Goal: Navigation & Orientation: Find specific page/section

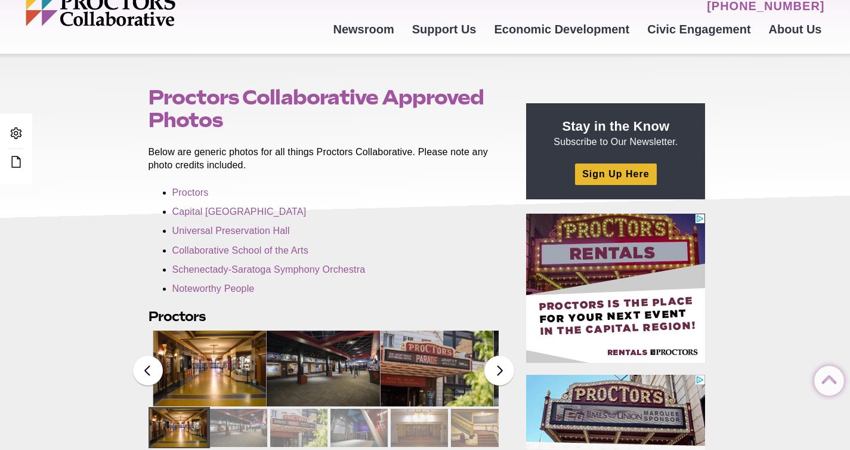
scroll to position [18, 0]
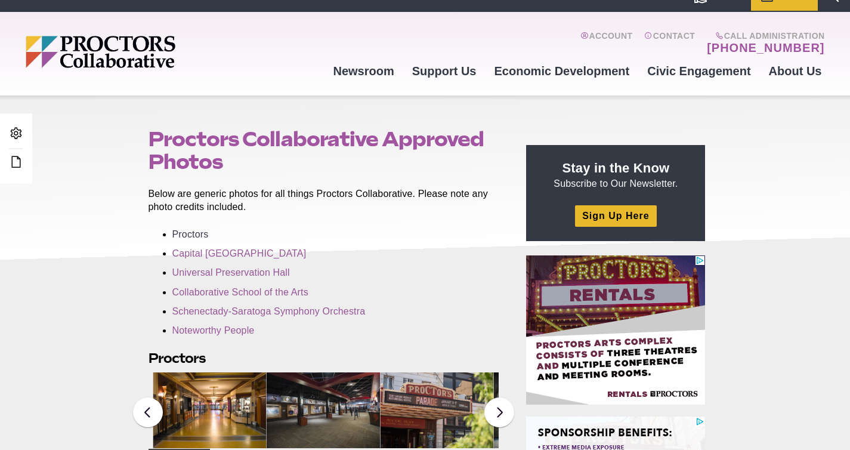
click at [197, 230] on link "Proctors" at bounding box center [190, 234] width 36 height 10
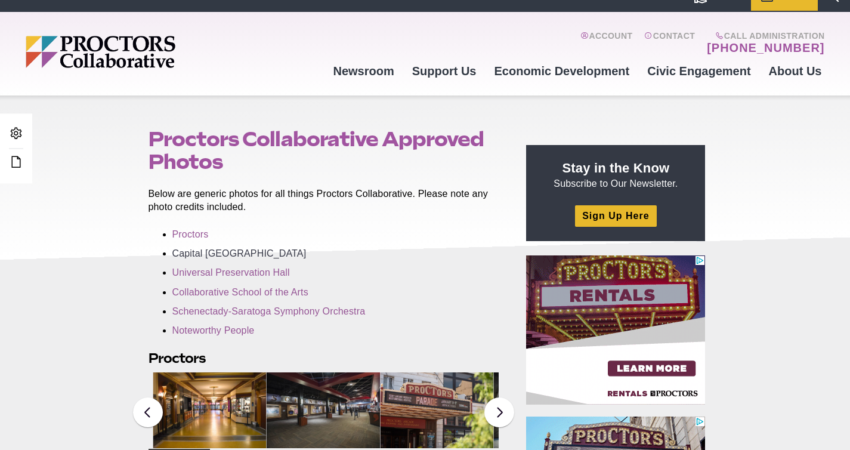
click at [199, 252] on link "Capital [GEOGRAPHIC_DATA]" at bounding box center [239, 253] width 134 height 10
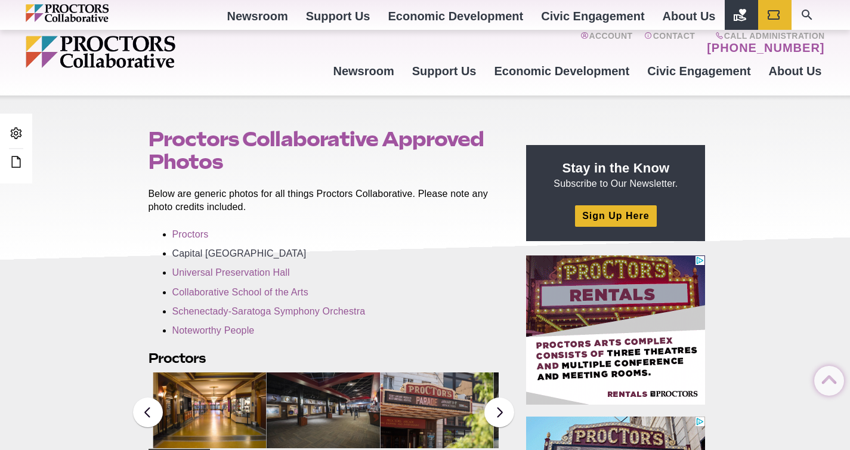
scroll to position [522, 0]
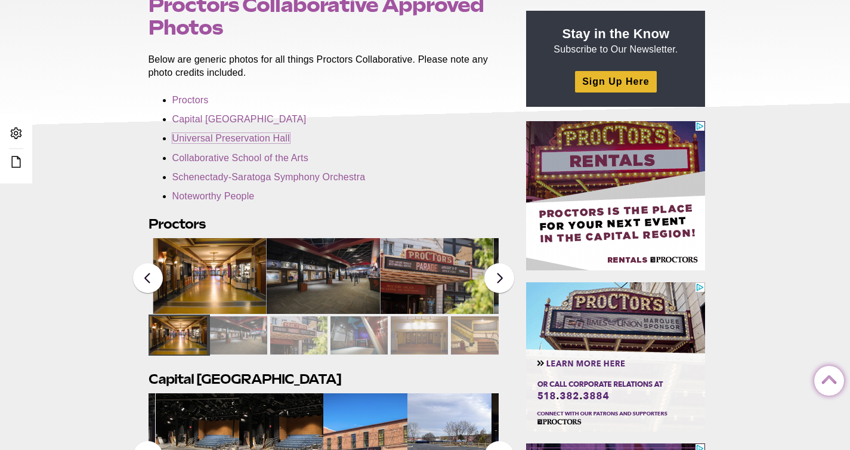
click at [226, 139] on link "Universal Preservation Hall" at bounding box center [230, 138] width 117 height 10
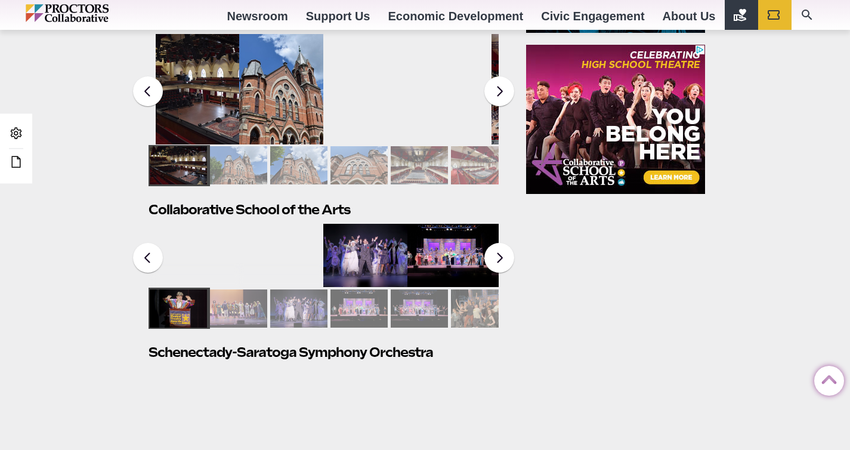
scroll to position [711, 0]
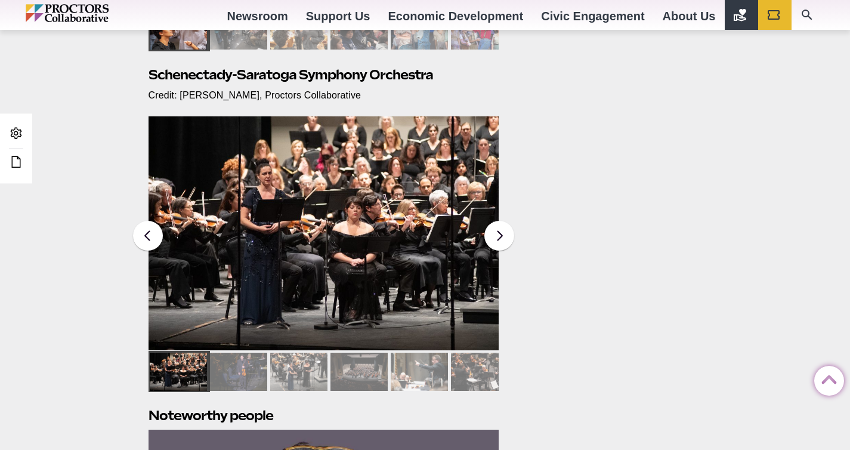
scroll to position [1178, 0]
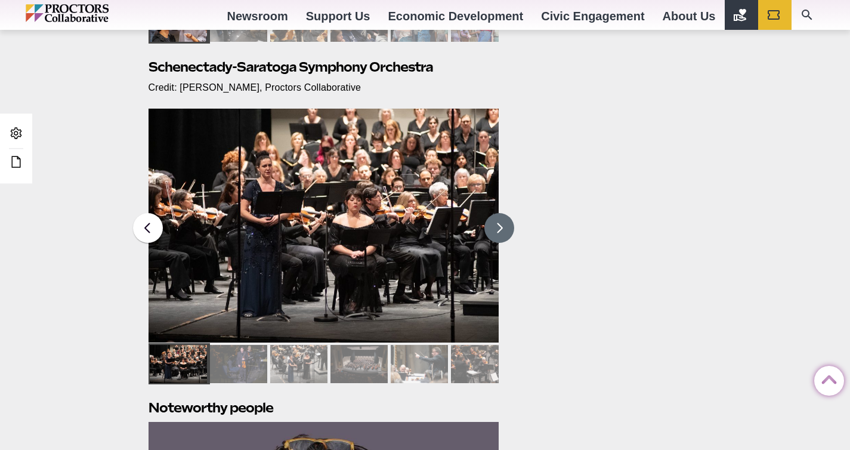
click at [498, 227] on button at bounding box center [499, 228] width 30 height 30
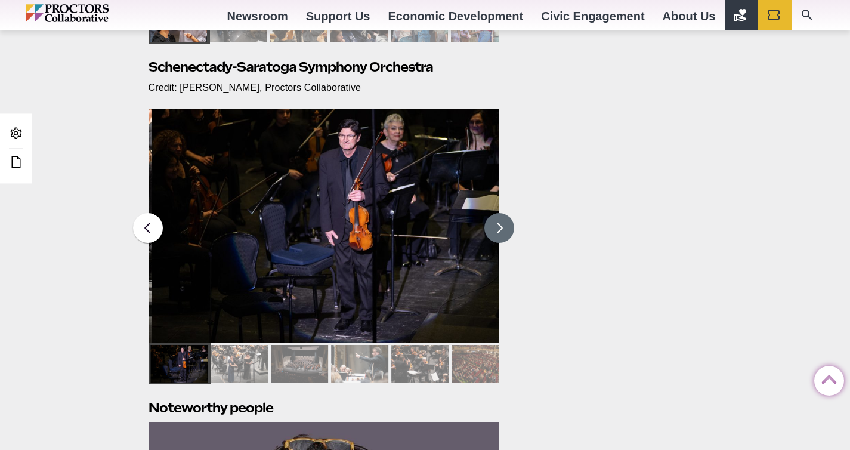
click at [498, 227] on button at bounding box center [499, 228] width 30 height 30
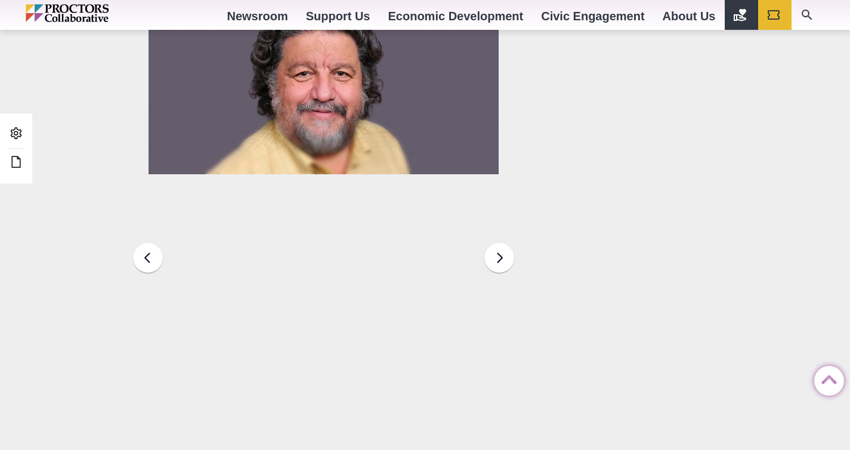
scroll to position [1568, 0]
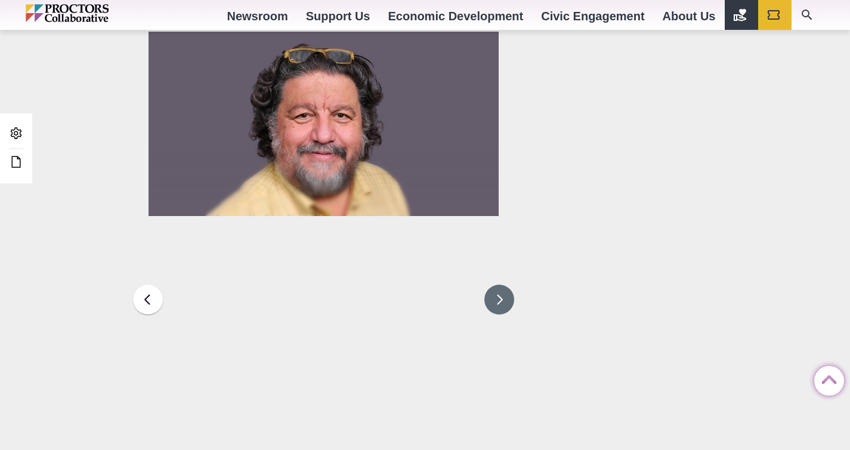
click at [500, 298] on button at bounding box center [499, 299] width 30 height 30
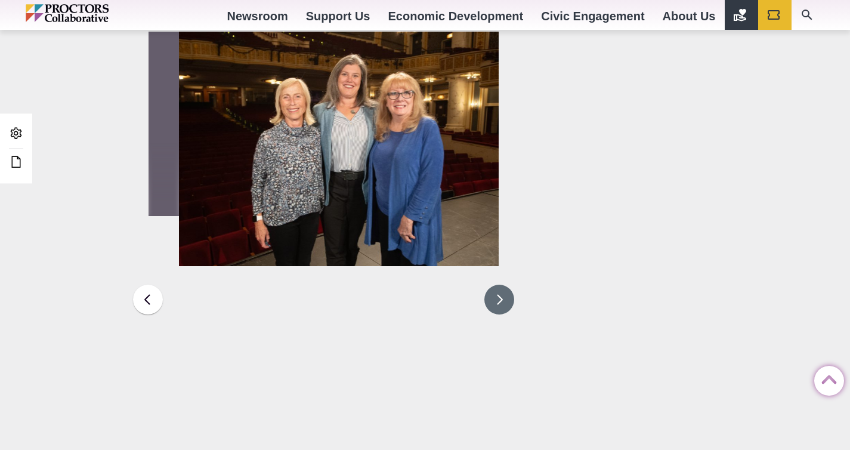
click at [500, 298] on button at bounding box center [499, 299] width 30 height 30
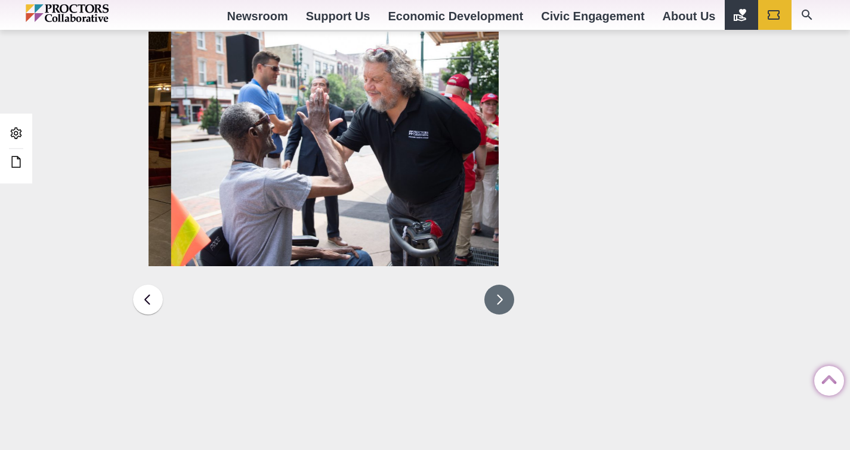
click at [500, 298] on button at bounding box center [499, 299] width 30 height 30
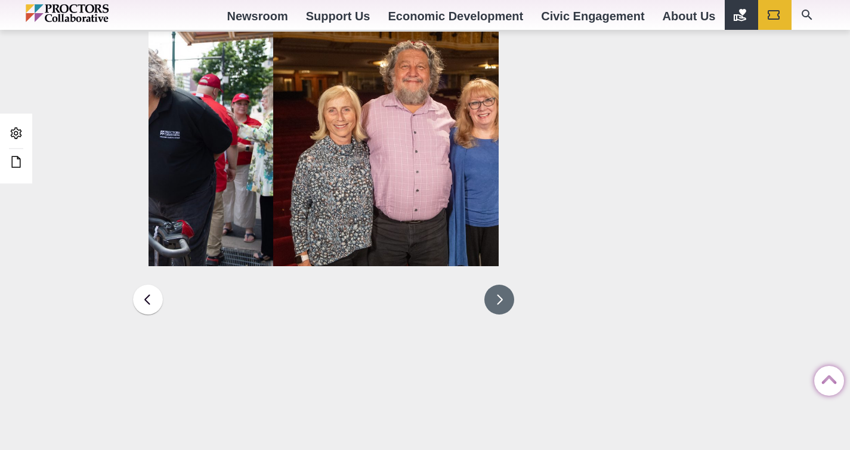
click at [500, 298] on button at bounding box center [499, 299] width 30 height 30
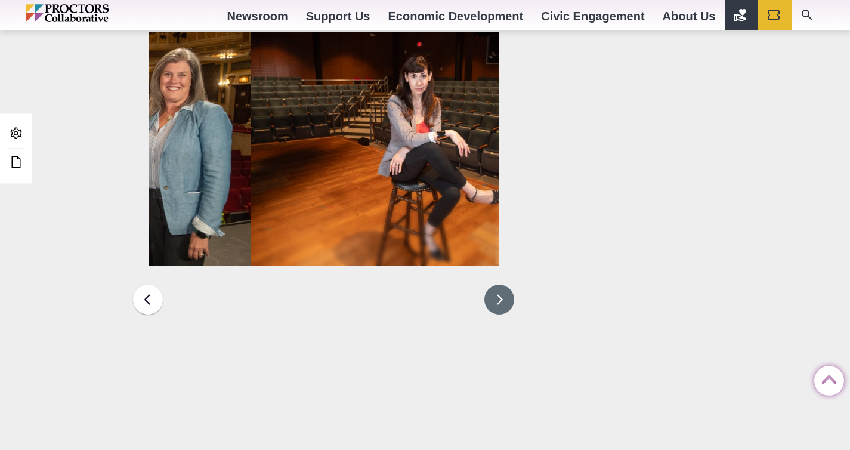
click at [500, 298] on button at bounding box center [499, 299] width 30 height 30
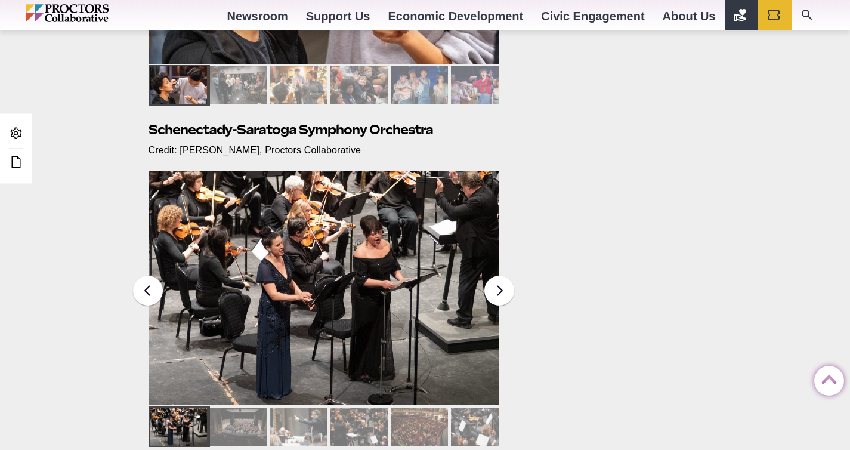
scroll to position [1247, 0]
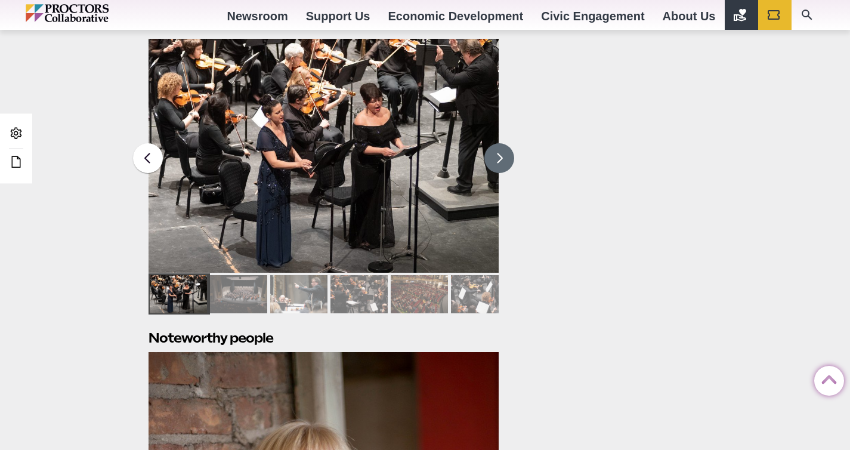
click at [495, 156] on button at bounding box center [499, 158] width 30 height 30
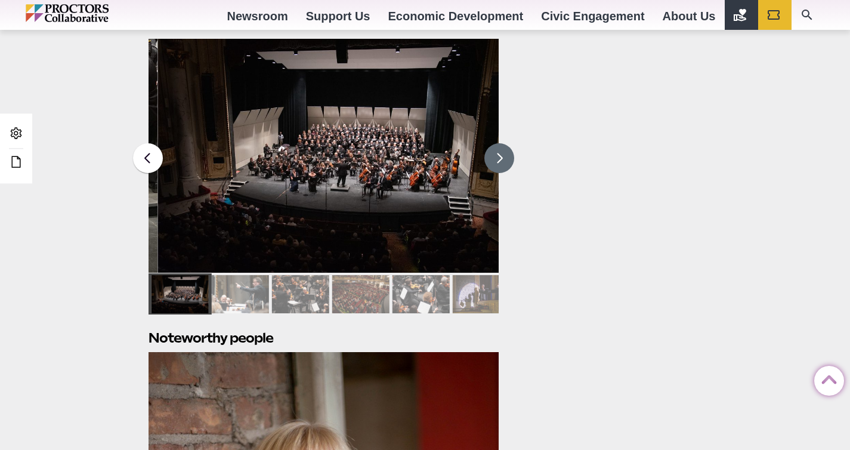
click at [495, 156] on button at bounding box center [499, 158] width 30 height 30
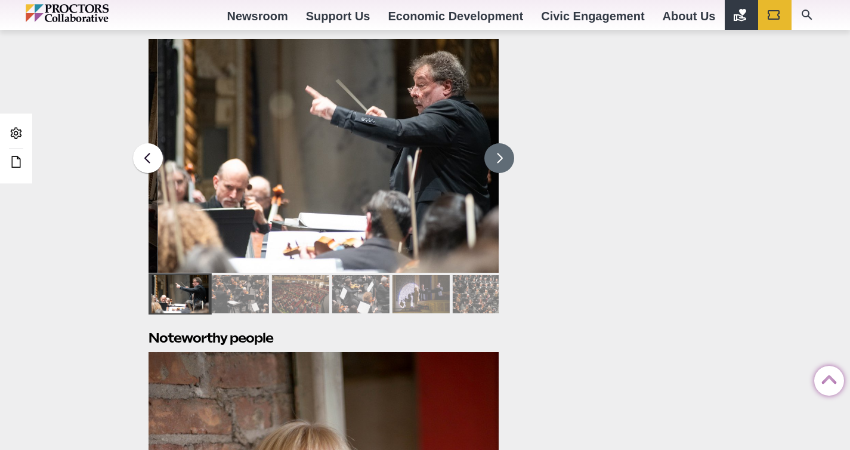
click at [495, 156] on button at bounding box center [499, 158] width 30 height 30
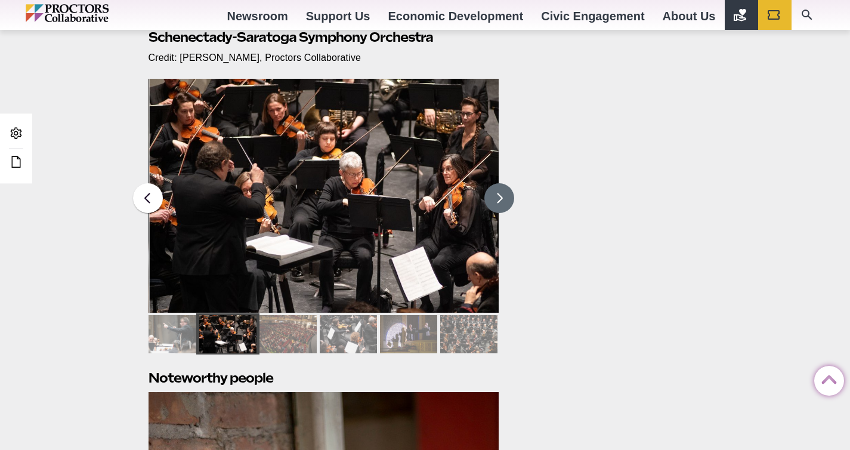
scroll to position [1207, 0]
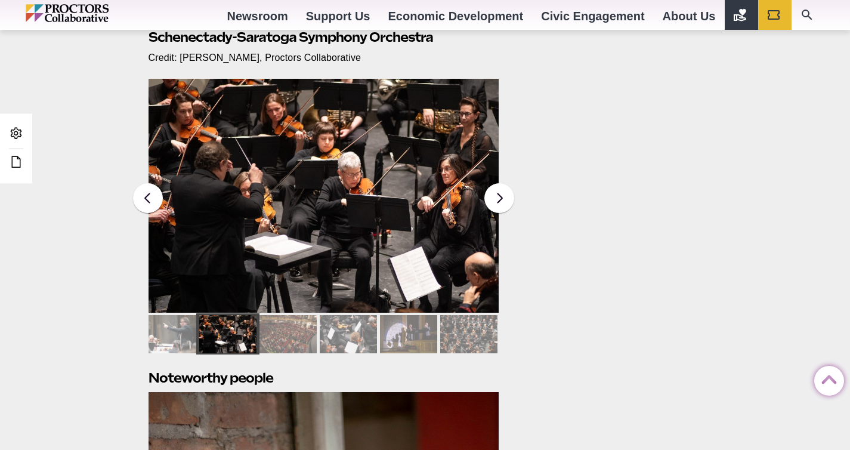
click at [508, 196] on button at bounding box center [499, 198] width 30 height 30
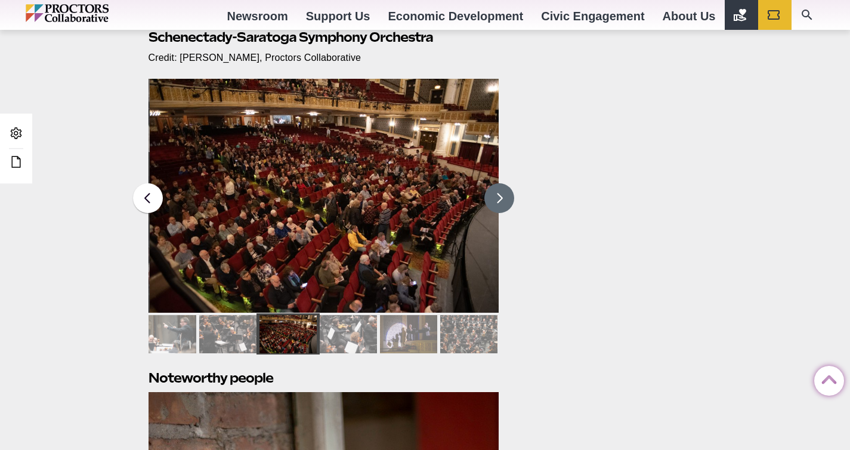
click at [506, 199] on button at bounding box center [499, 198] width 30 height 30
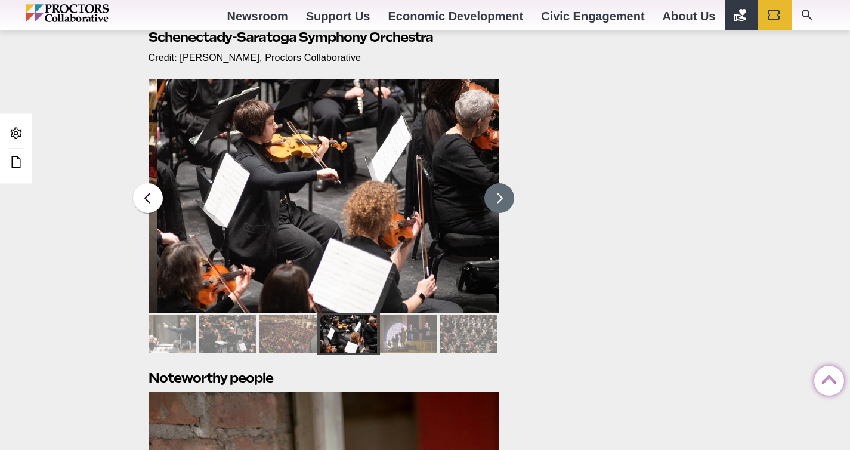
click at [506, 199] on button at bounding box center [499, 198] width 30 height 30
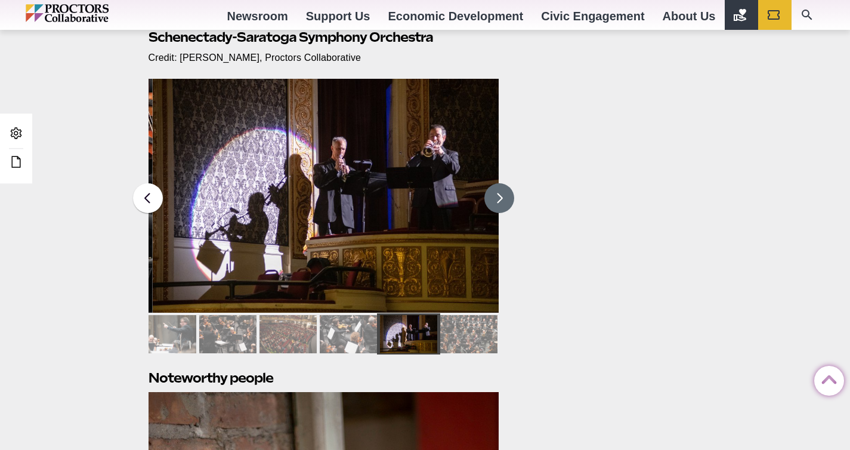
click at [506, 199] on button at bounding box center [499, 198] width 30 height 30
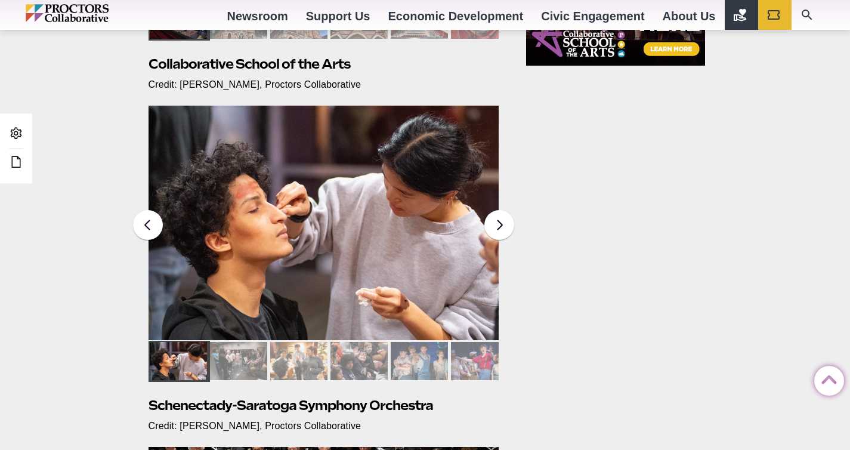
scroll to position [830, 0]
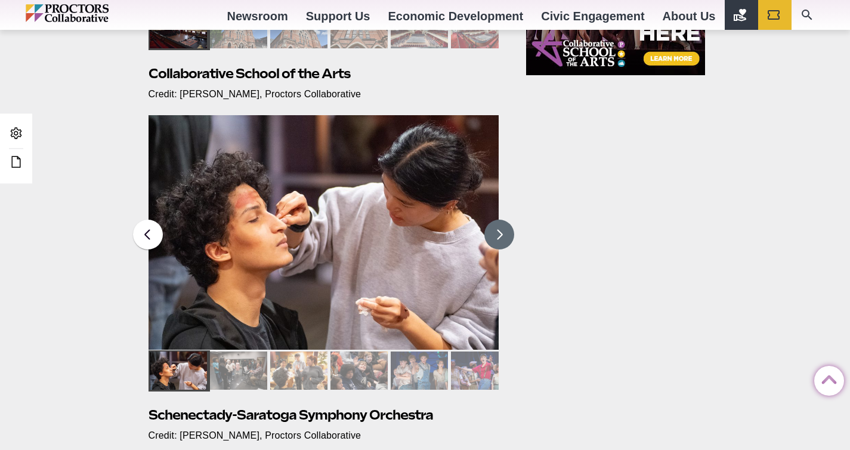
click at [503, 240] on button at bounding box center [499, 234] width 30 height 30
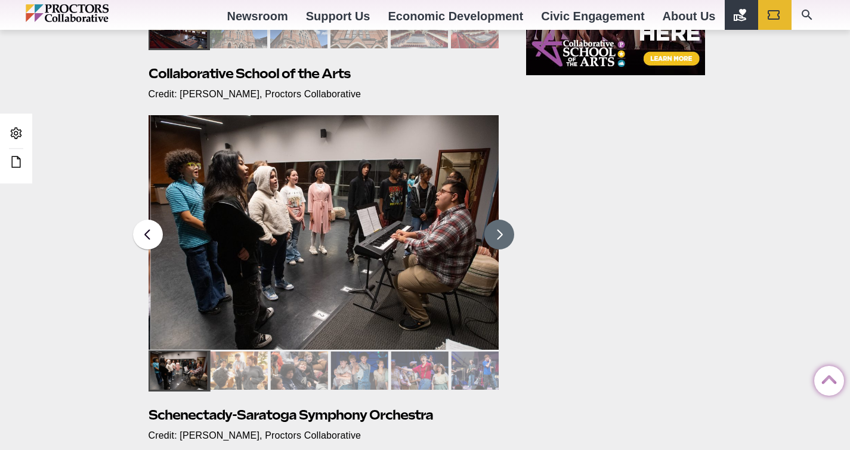
click at [502, 233] on button at bounding box center [499, 234] width 30 height 30
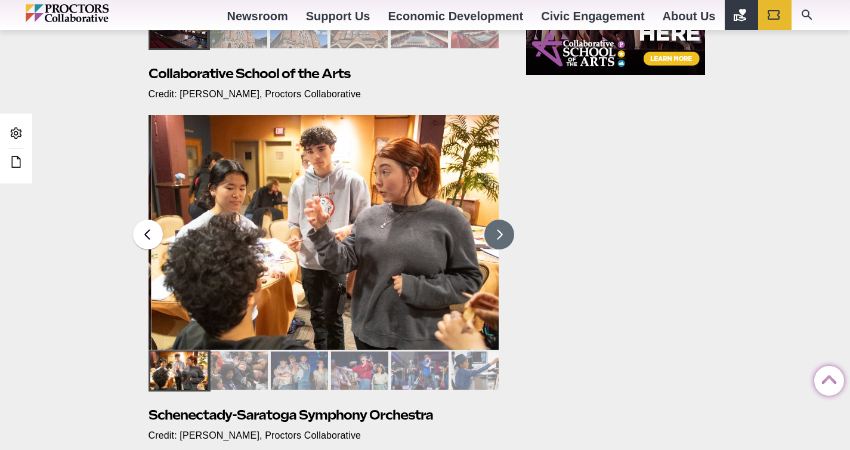
click at [502, 233] on button at bounding box center [499, 234] width 30 height 30
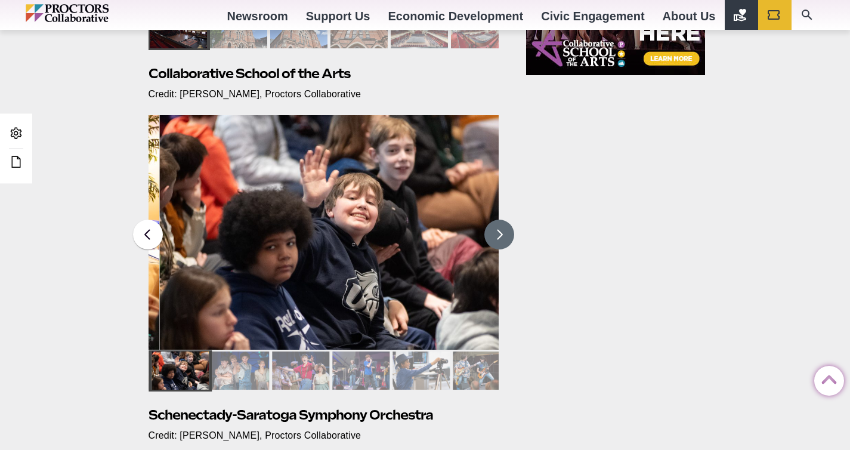
click at [502, 233] on button at bounding box center [499, 234] width 30 height 30
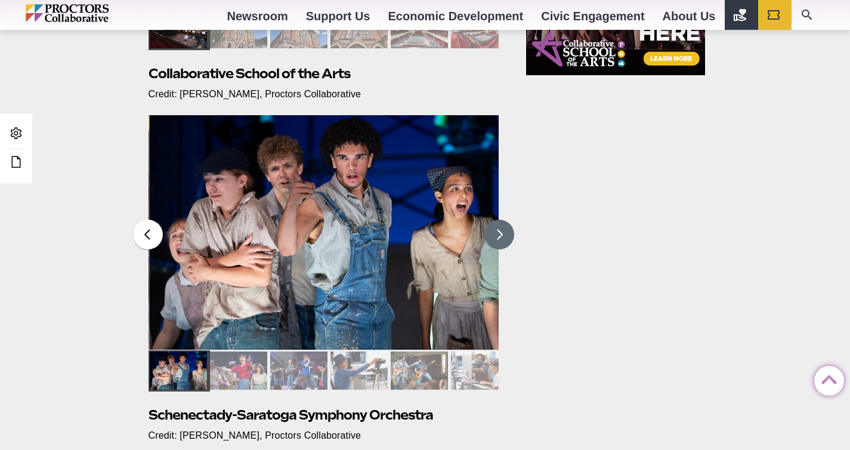
click at [502, 233] on button at bounding box center [499, 234] width 30 height 30
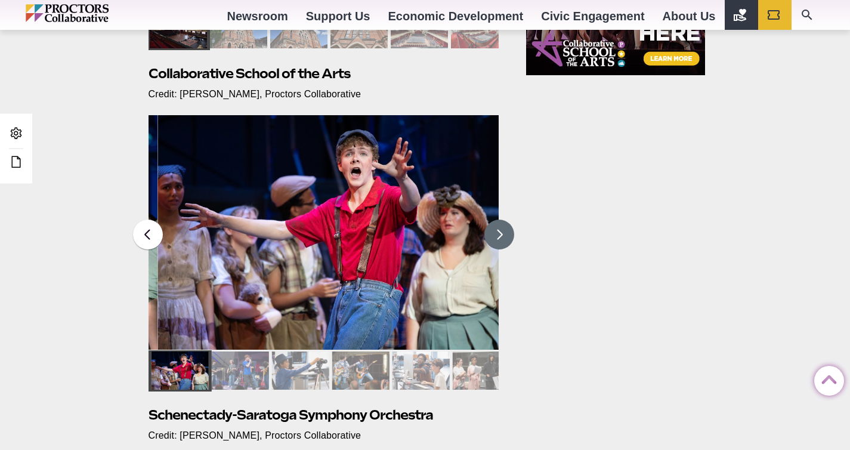
click at [502, 233] on button at bounding box center [499, 234] width 30 height 30
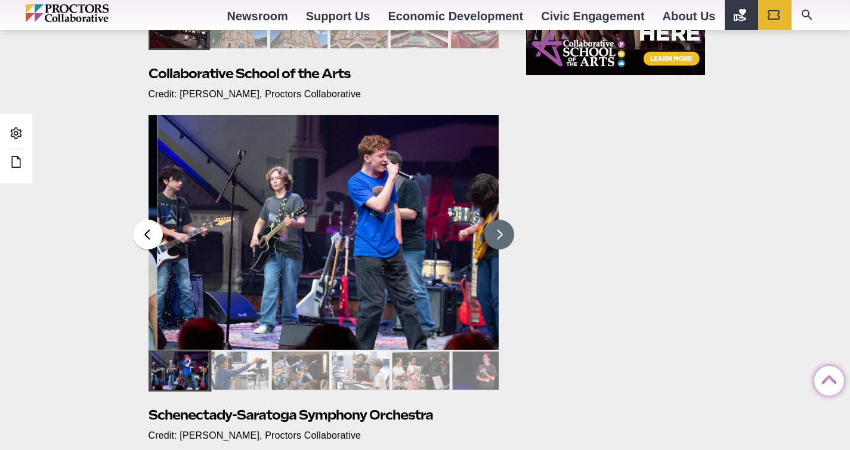
click at [502, 233] on button at bounding box center [499, 234] width 30 height 30
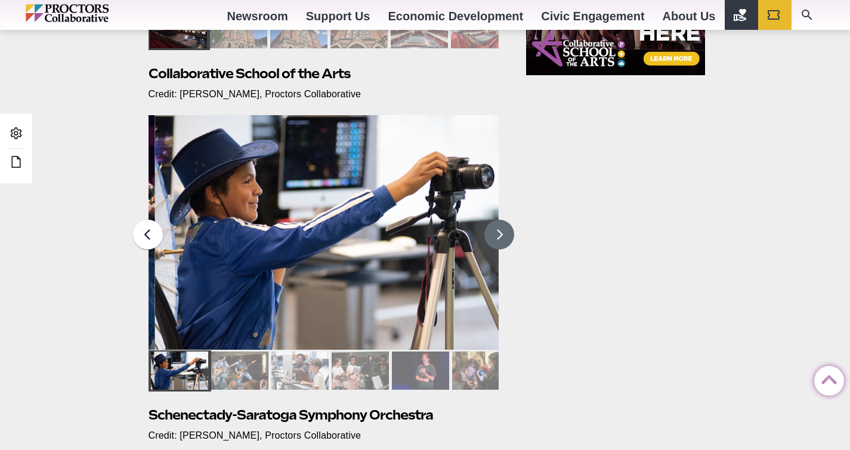
click at [502, 233] on button at bounding box center [499, 234] width 30 height 30
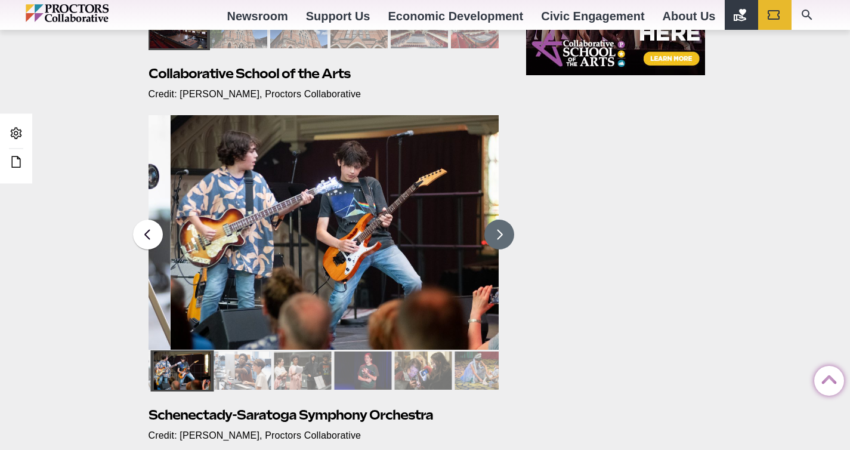
click at [502, 233] on button at bounding box center [499, 234] width 30 height 30
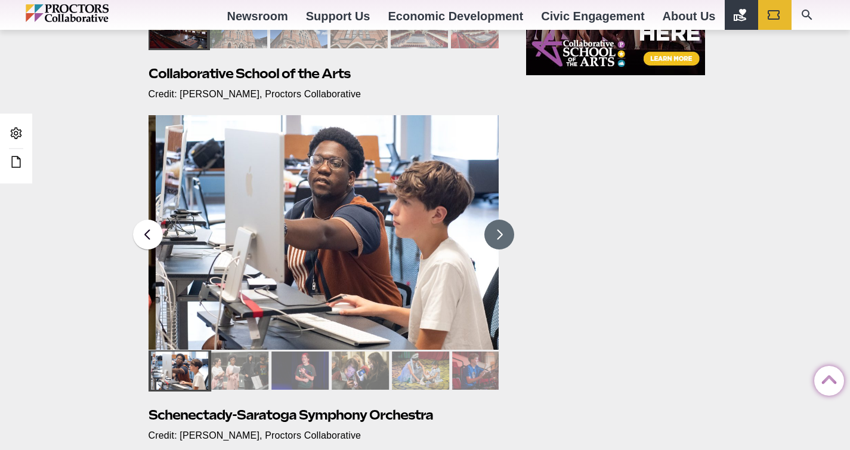
click at [502, 233] on button at bounding box center [499, 234] width 30 height 30
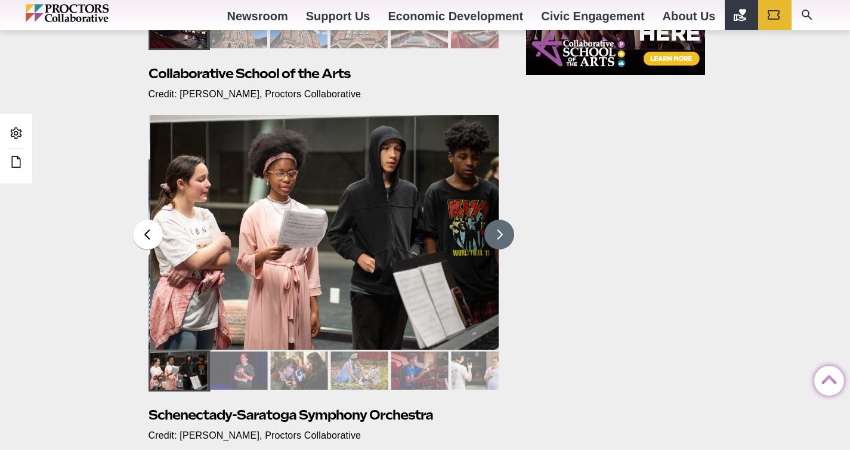
click at [502, 233] on button at bounding box center [499, 234] width 30 height 30
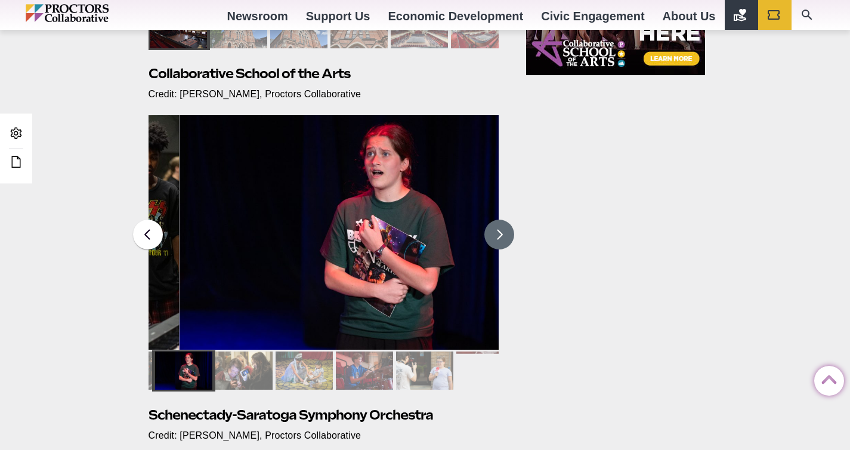
click at [502, 233] on button at bounding box center [499, 234] width 30 height 30
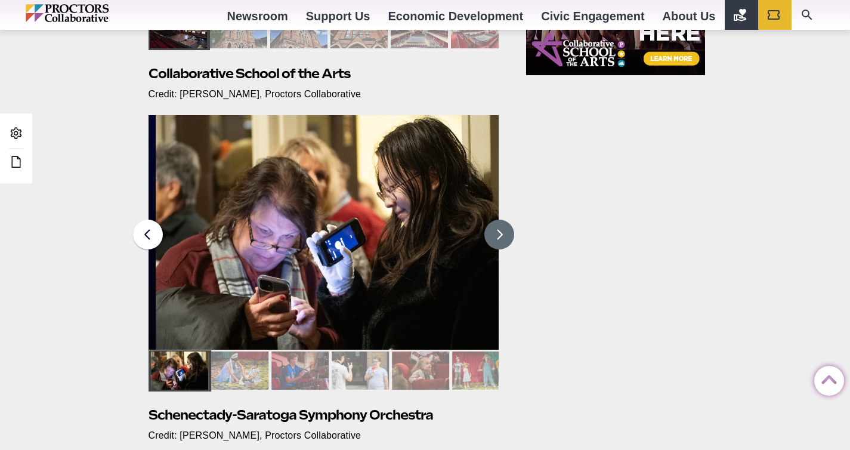
click at [502, 233] on button at bounding box center [499, 234] width 30 height 30
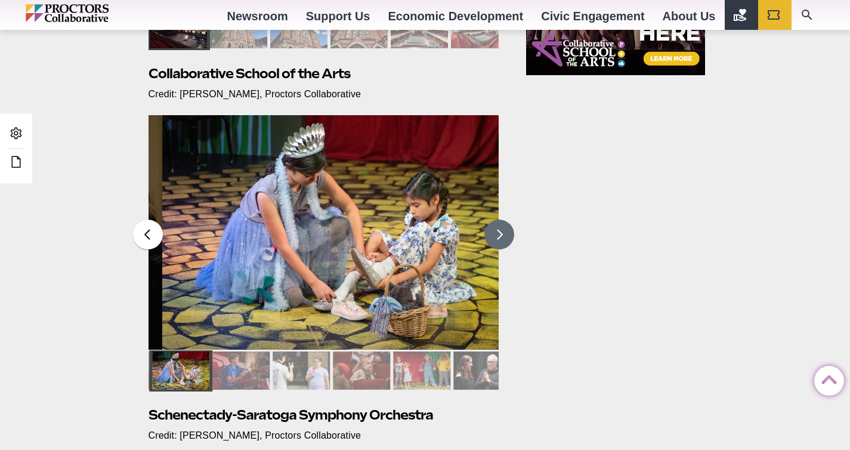
click at [502, 233] on button at bounding box center [499, 234] width 30 height 30
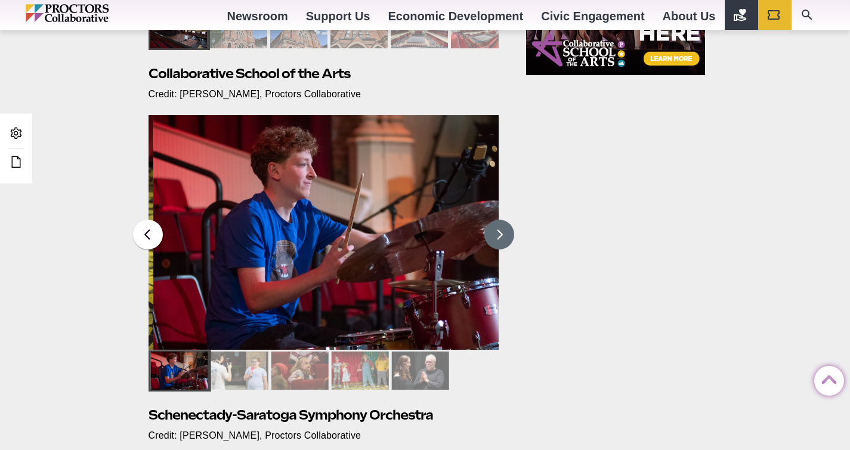
click at [502, 233] on button at bounding box center [499, 234] width 30 height 30
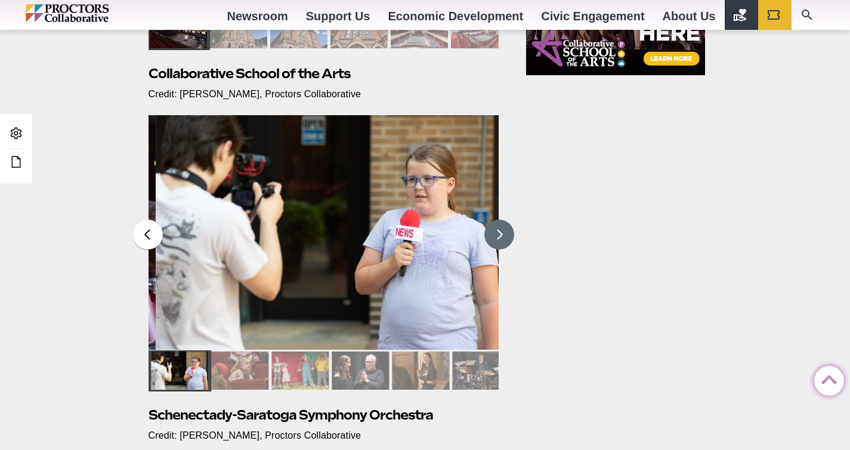
click at [502, 233] on button at bounding box center [499, 234] width 30 height 30
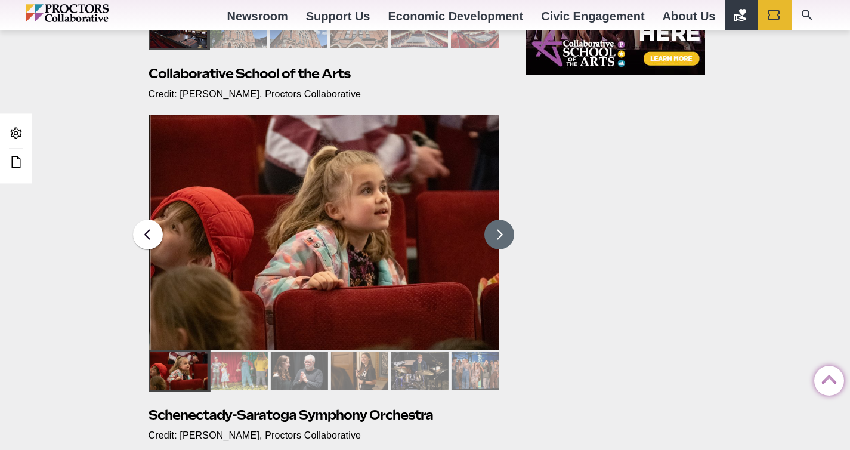
click at [502, 233] on button at bounding box center [499, 234] width 30 height 30
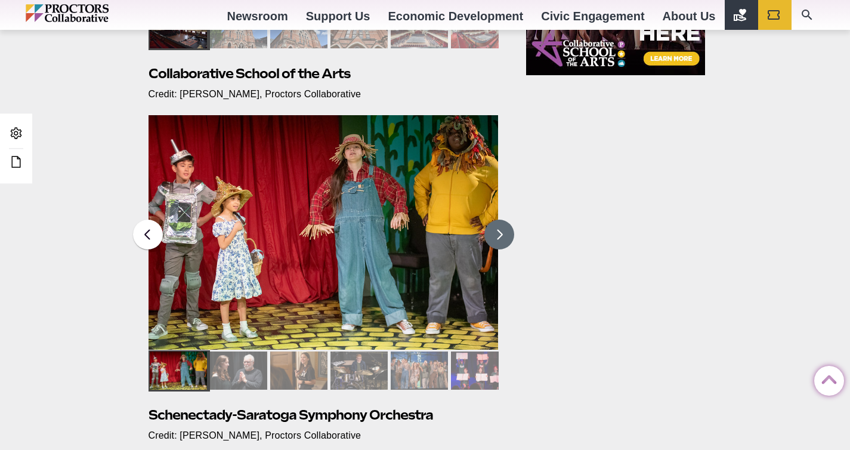
click at [496, 234] on button at bounding box center [499, 234] width 30 height 30
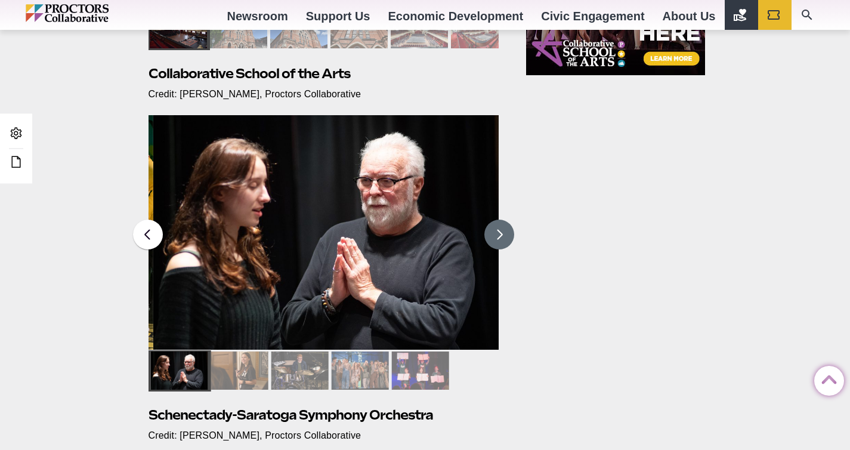
click at [496, 234] on button at bounding box center [499, 234] width 30 height 30
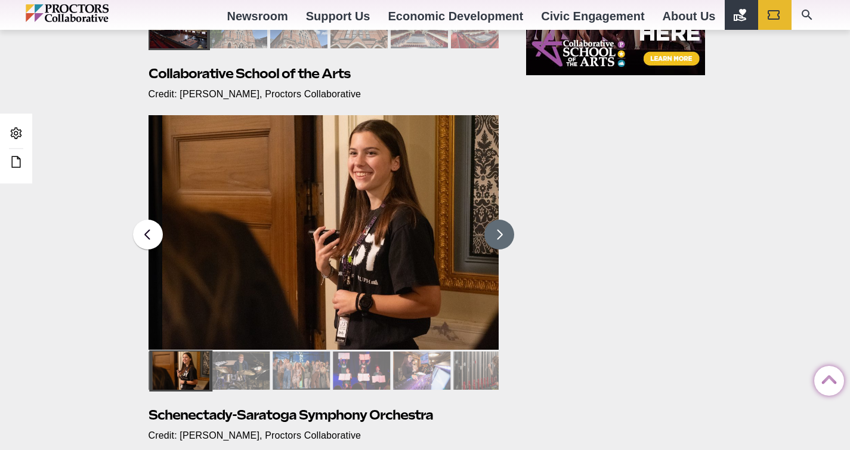
click at [496, 234] on button at bounding box center [499, 234] width 30 height 30
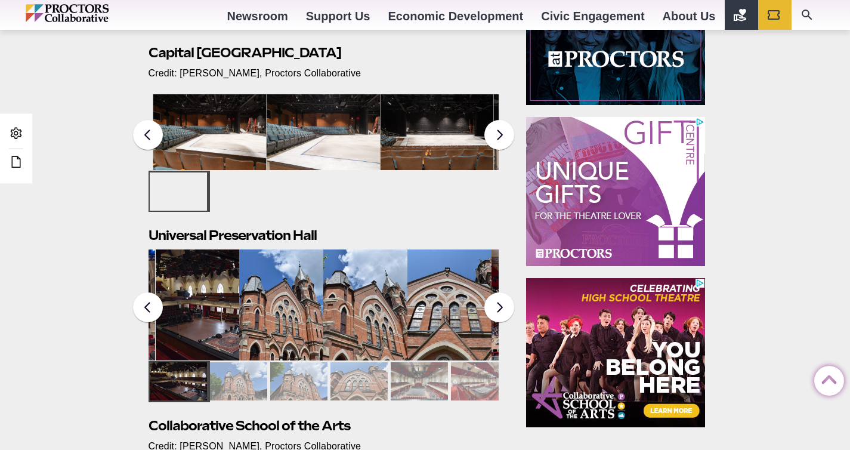
scroll to position [478, 0]
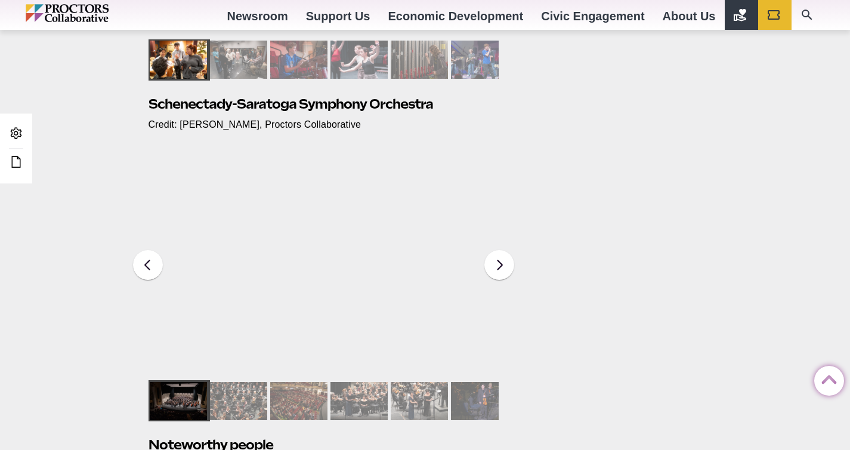
scroll to position [1515, 0]
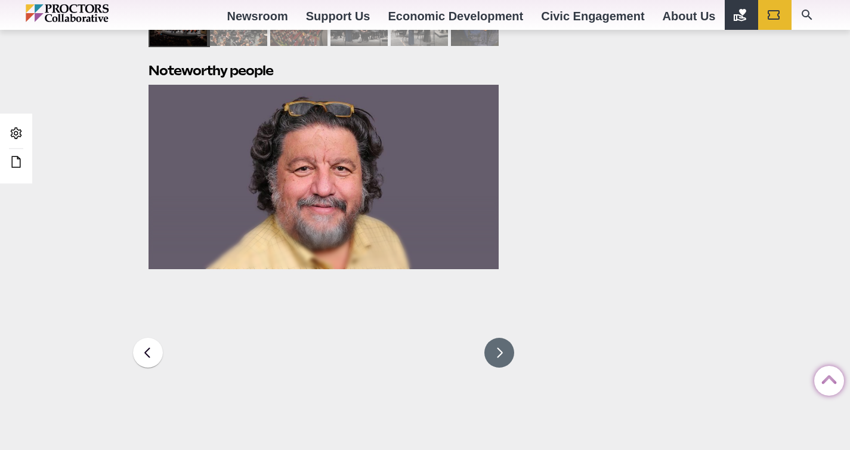
click at [504, 355] on button at bounding box center [499, 352] width 30 height 30
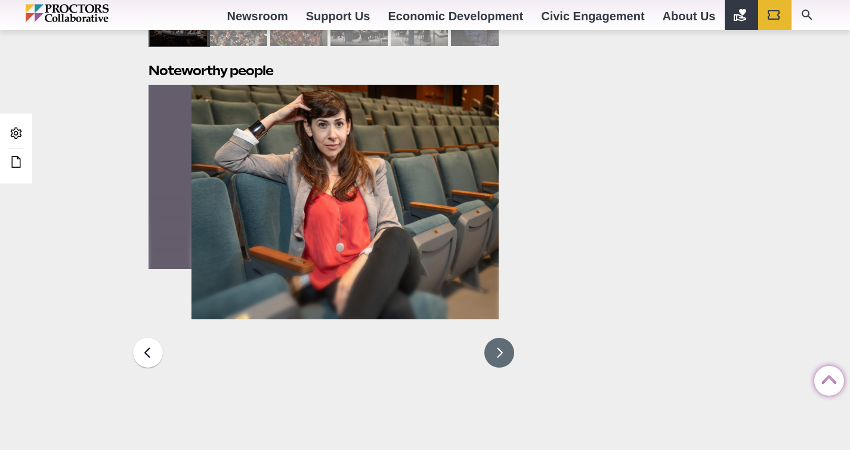
click at [501, 352] on button at bounding box center [499, 352] width 30 height 30
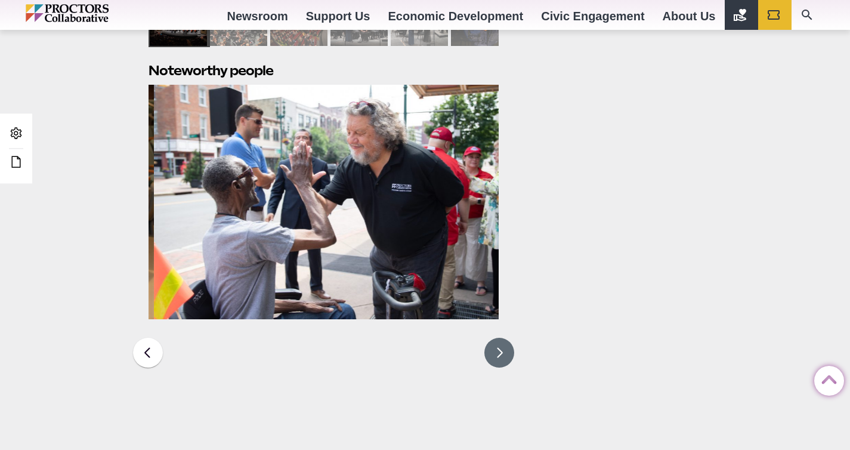
click at [501, 352] on button at bounding box center [499, 352] width 30 height 30
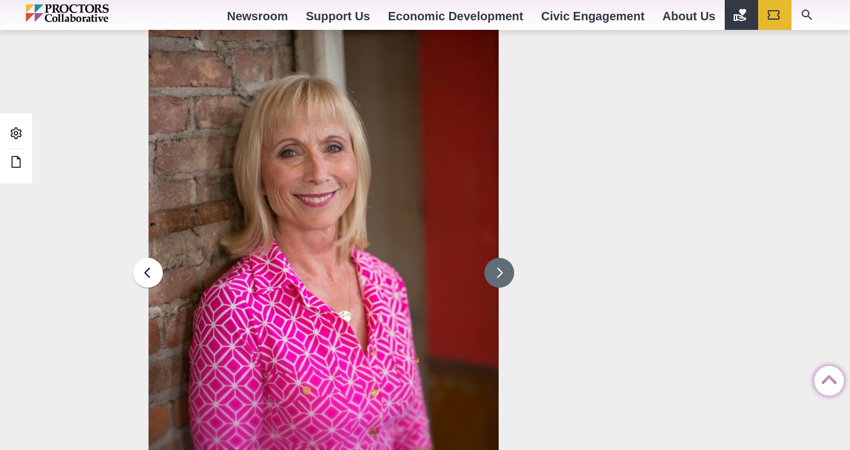
scroll to position [1540, 0]
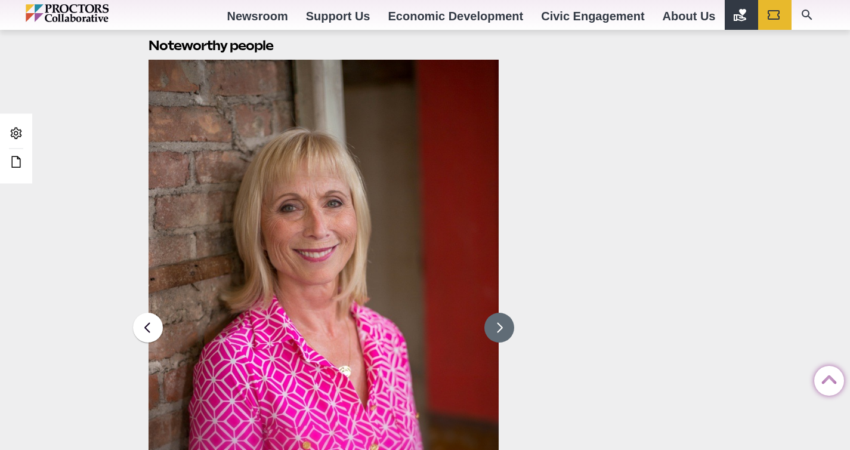
click at [496, 330] on button at bounding box center [499, 327] width 30 height 30
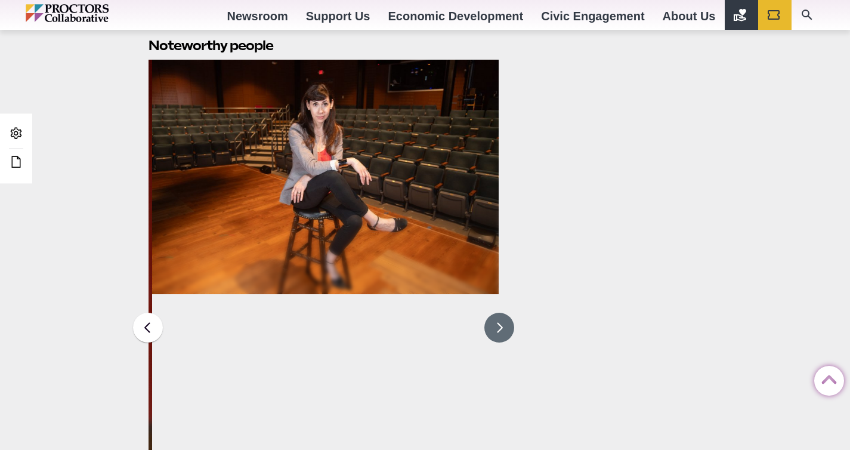
click at [499, 328] on button at bounding box center [499, 327] width 30 height 30
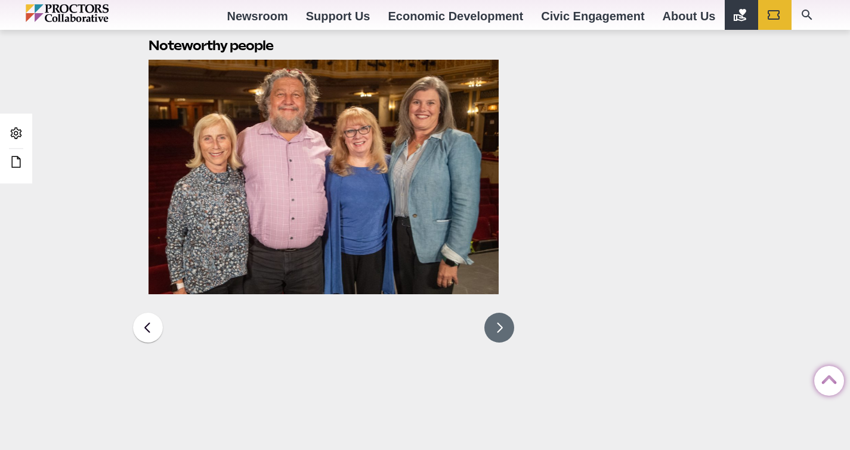
click at [499, 328] on button at bounding box center [499, 327] width 30 height 30
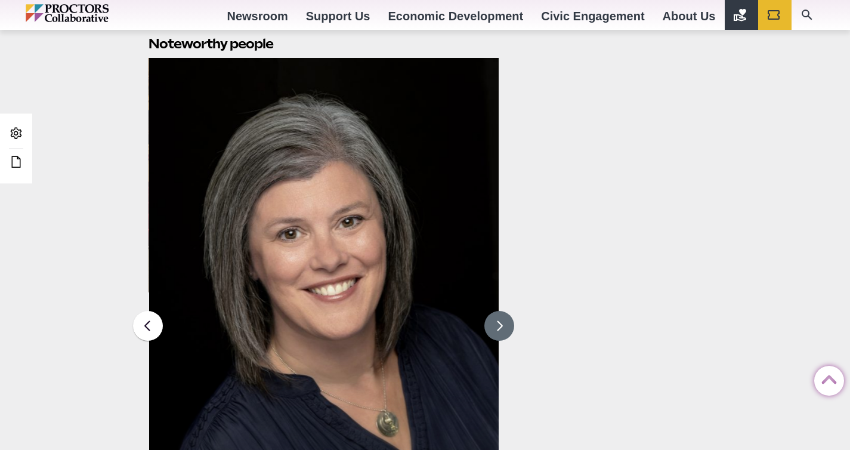
scroll to position [1751, 0]
